Goal: Find specific page/section: Find specific page/section

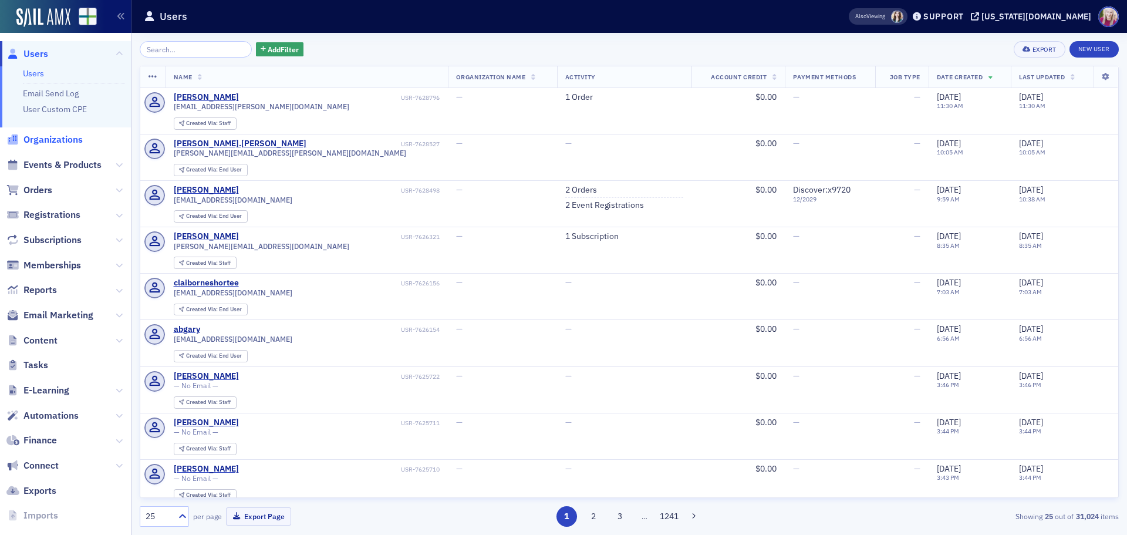
click at [44, 143] on span "Organizations" at bounding box center [52, 139] width 59 height 13
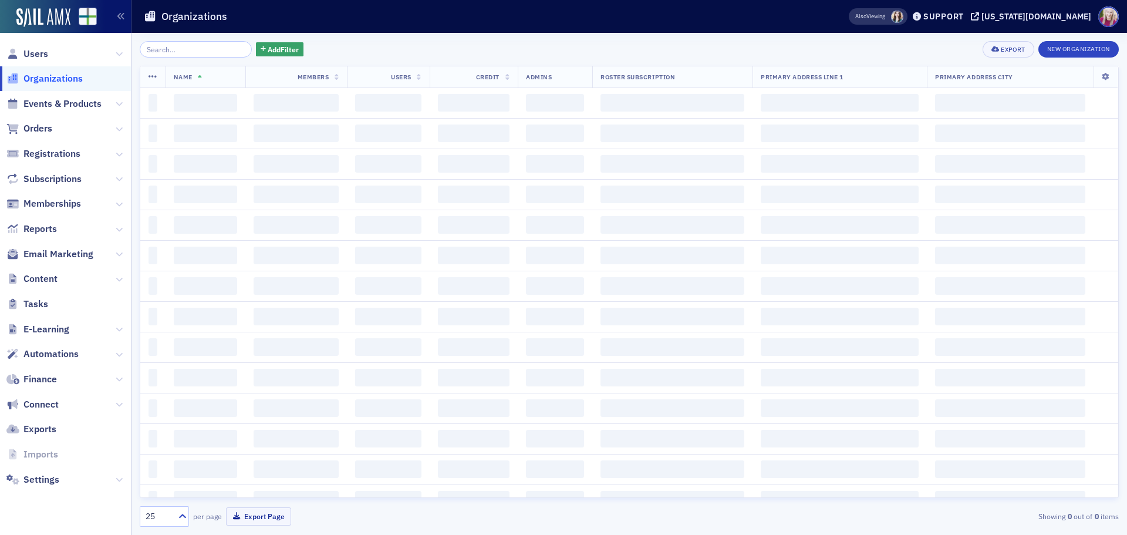
click at [160, 54] on input "search" at bounding box center [196, 49] width 112 height 16
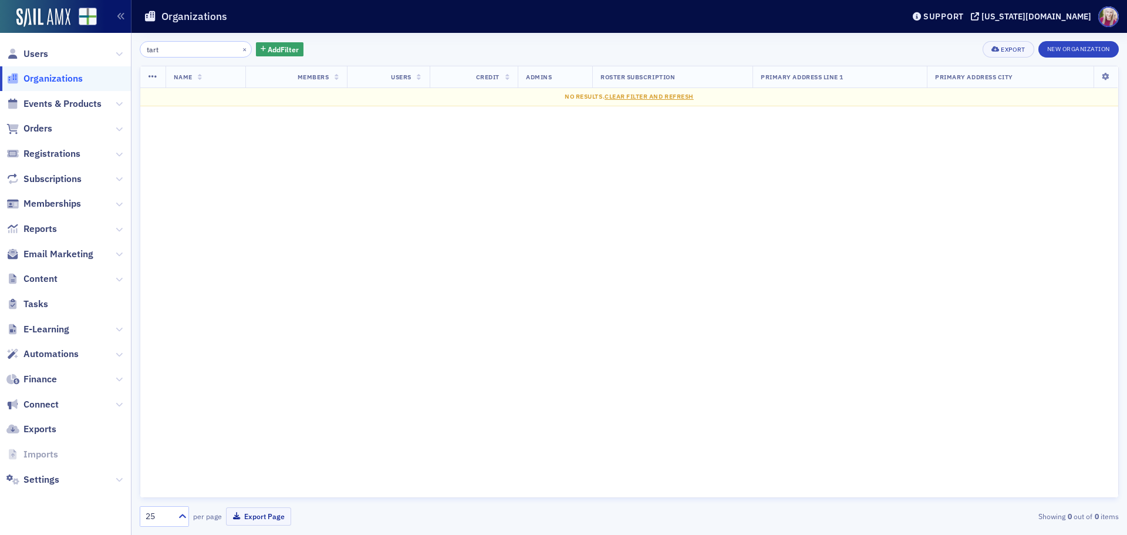
type input "tart"
